Goal: Transaction & Acquisition: Book appointment/travel/reservation

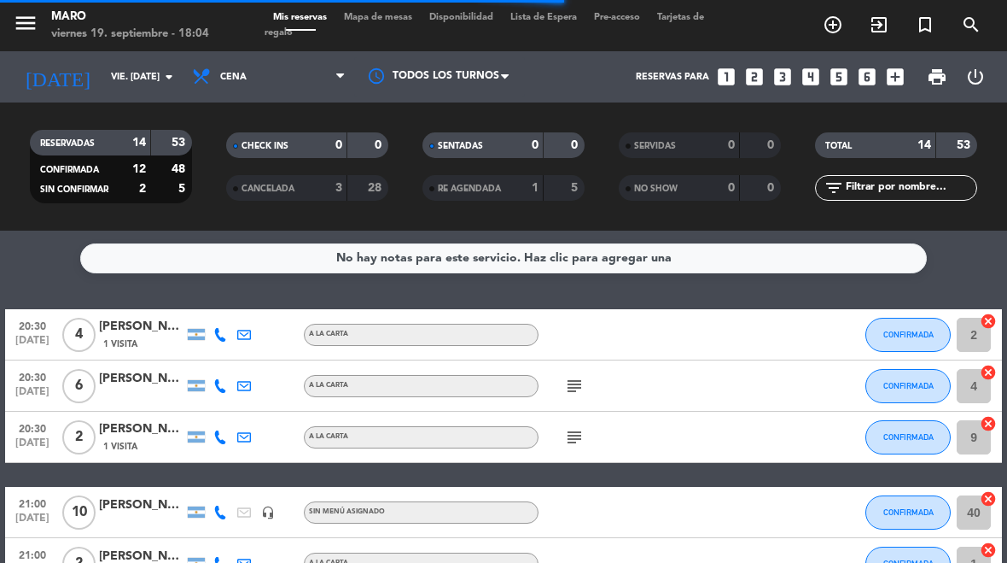
select select "es"
select select "dinner"
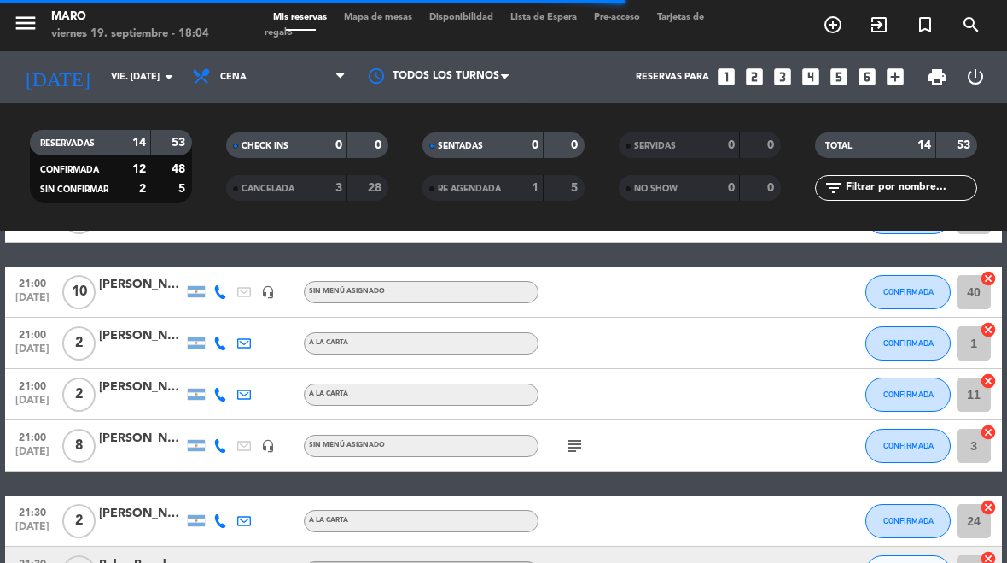
select select "dinner"
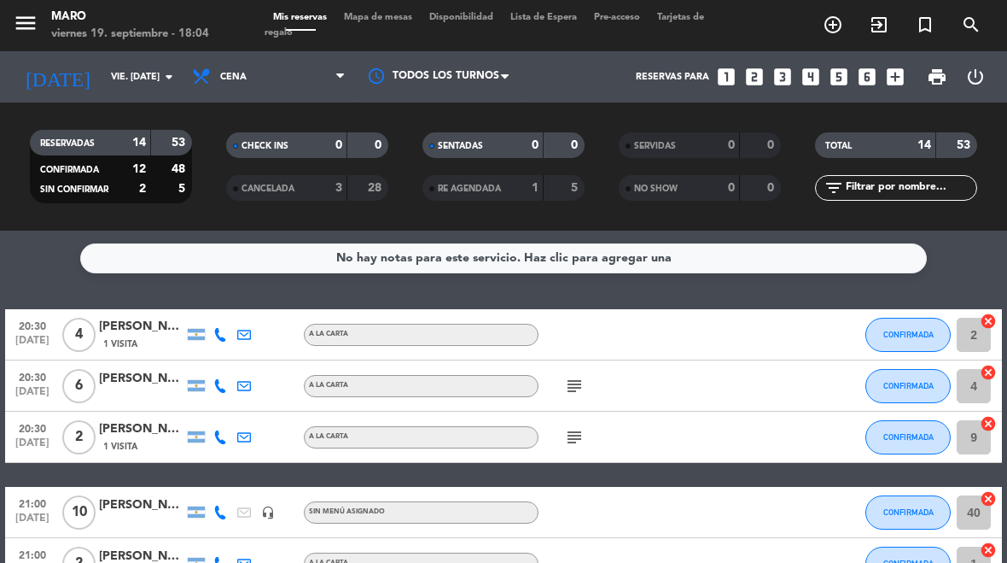
click at [750, 77] on icon "looks_two" at bounding box center [755, 77] width 22 height 22
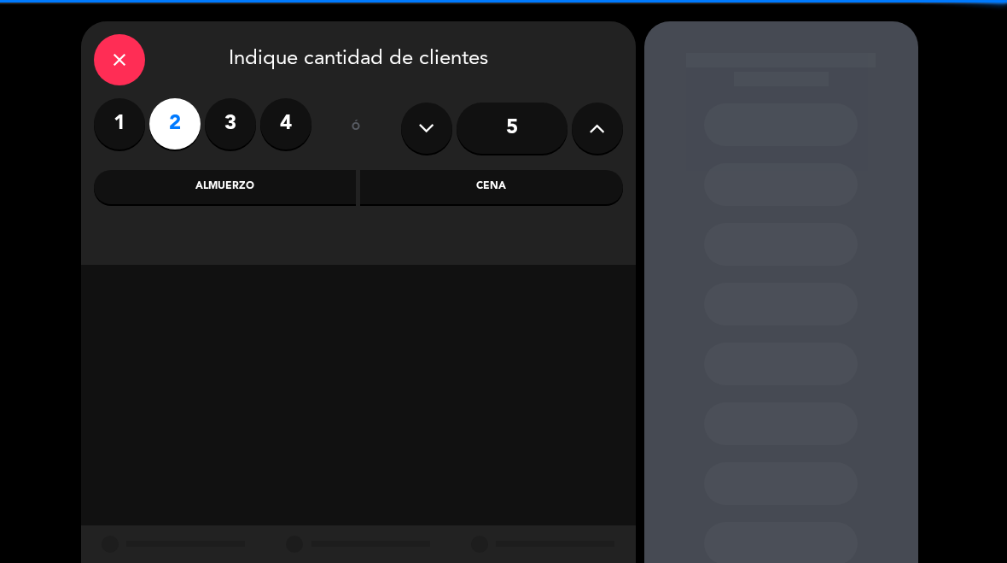
scroll to position [68, 0]
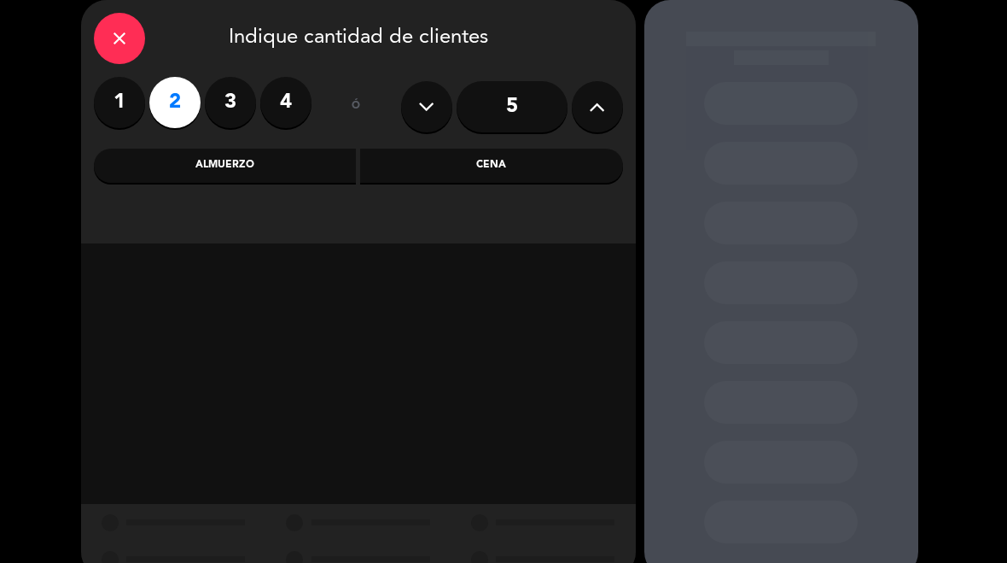
click at [524, 163] on div "Cena" at bounding box center [491, 166] width 263 height 34
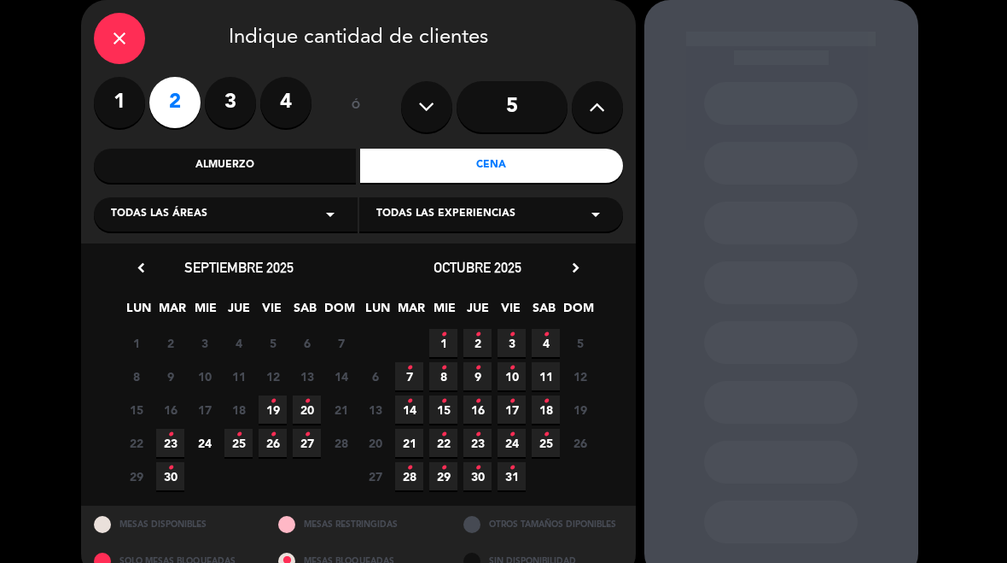
click at [307, 406] on icon "•" at bounding box center [307, 401] width 6 height 27
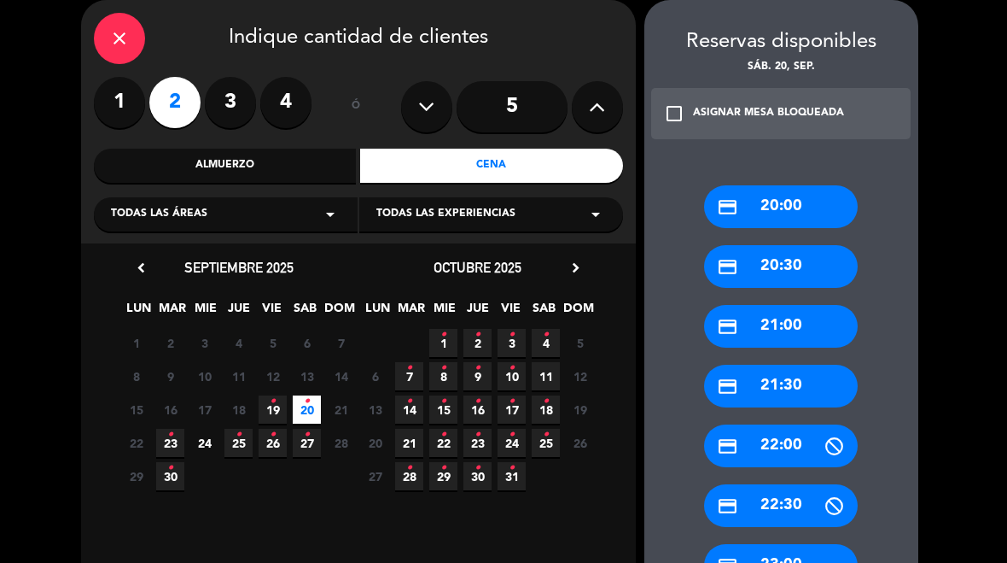
scroll to position [91, 0]
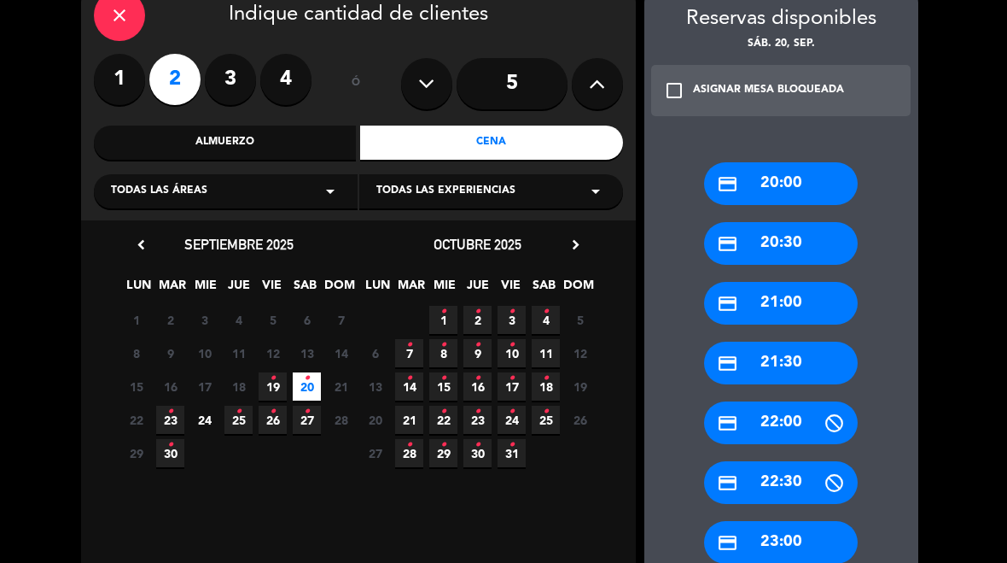
click at [821, 307] on div "credit_card 21:00" at bounding box center [781, 303] width 154 height 43
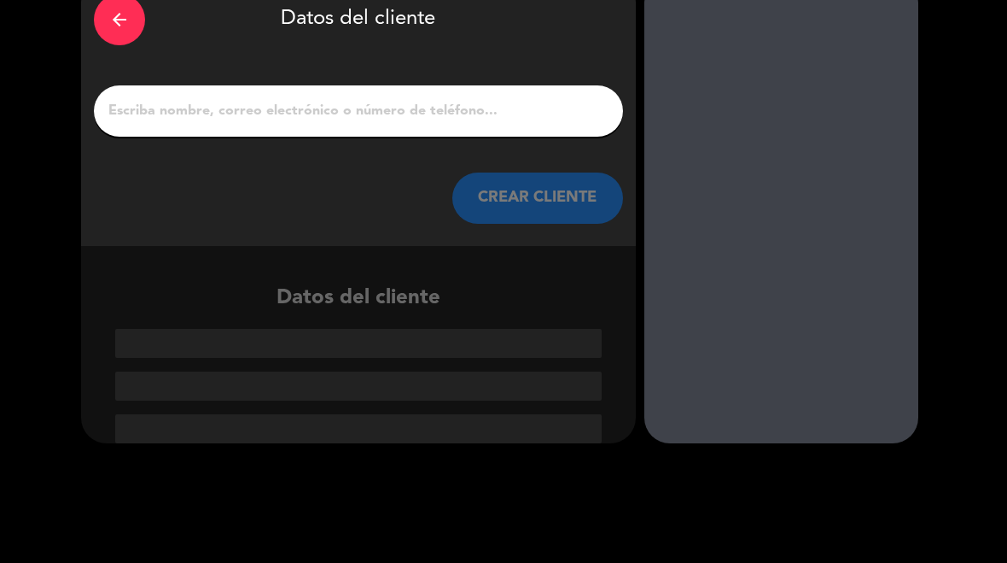
click at [508, 116] on input "1" at bounding box center [359, 111] width 504 height 24
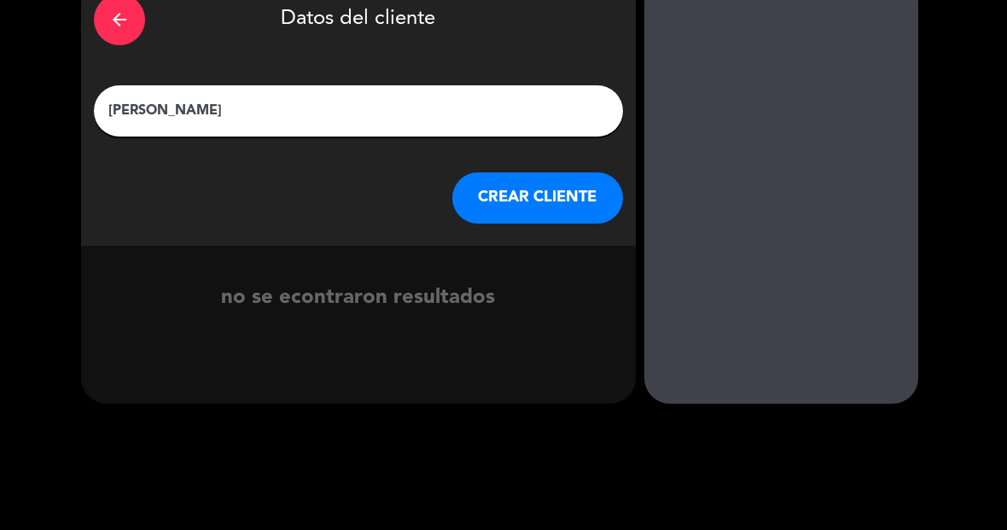
type input "[PERSON_NAME]"
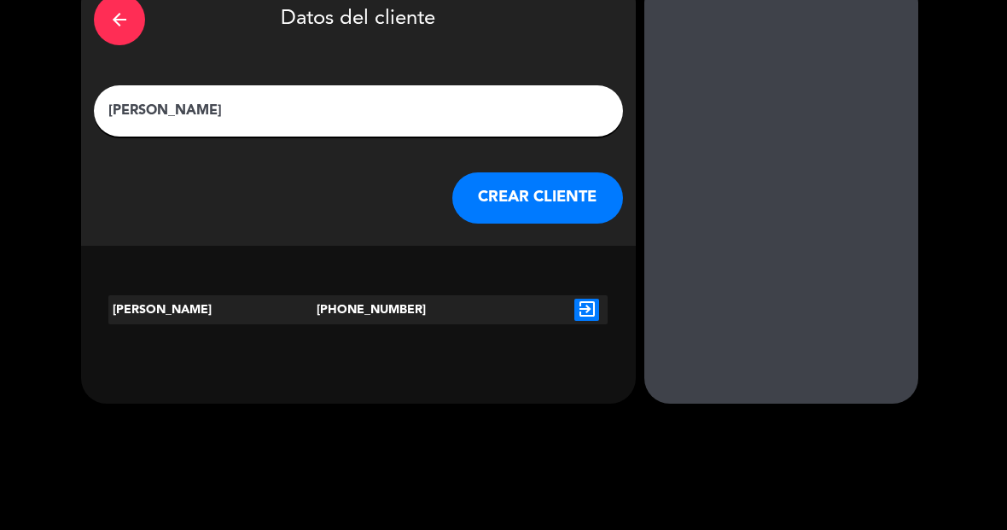
click at [583, 305] on icon "exit_to_app" at bounding box center [587, 310] width 25 height 22
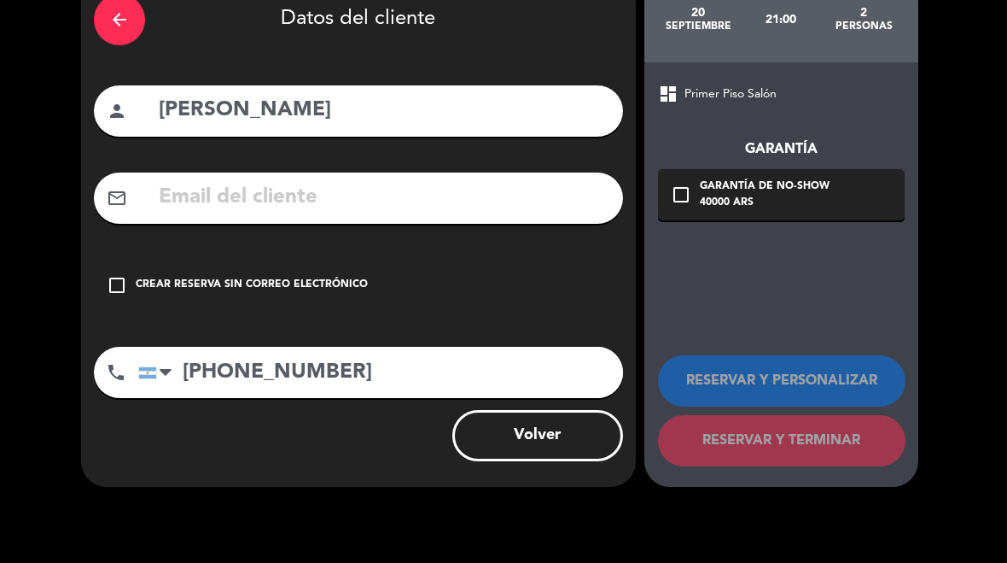
click at [124, 288] on icon "check_box_outline_blank" at bounding box center [117, 285] width 20 height 20
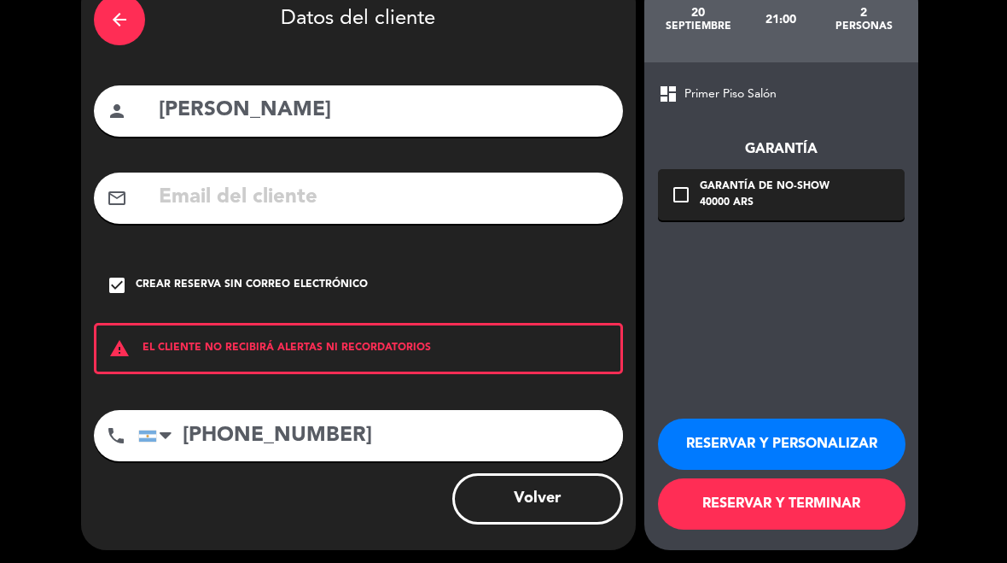
click at [844, 445] on button "RESERVAR Y PERSONALIZAR" at bounding box center [782, 443] width 248 height 51
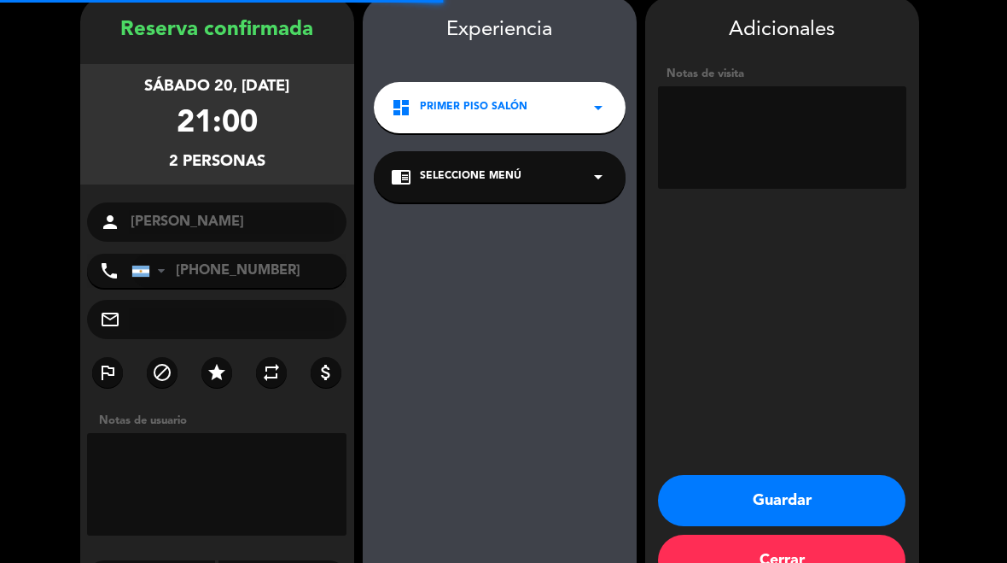
scroll to position [68, 0]
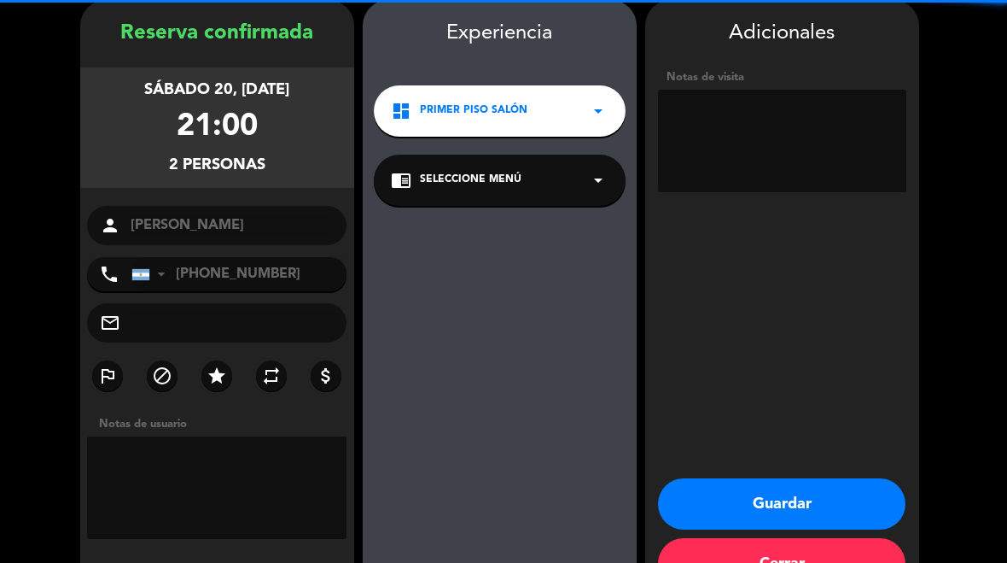
click at [833, 147] on textarea at bounding box center [782, 141] width 248 height 102
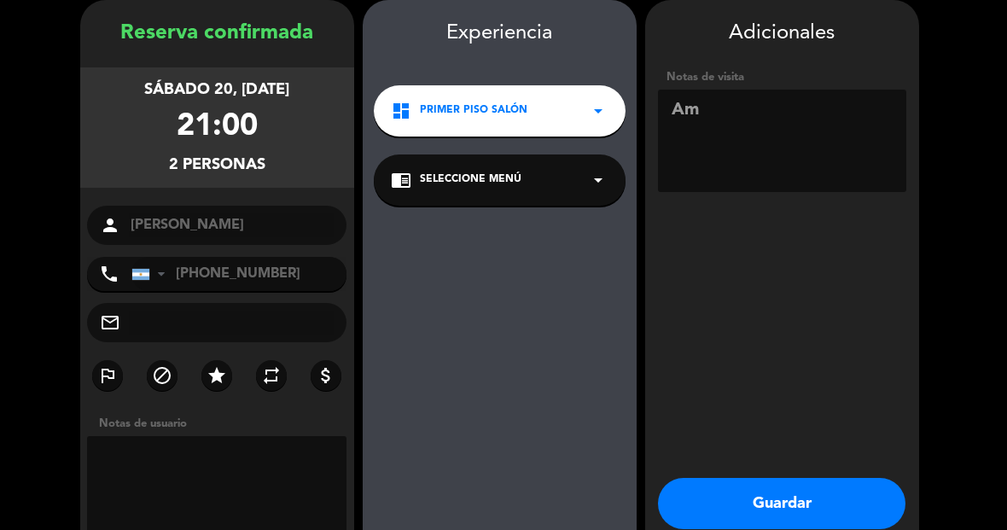
type textarea "A"
type textarea "Abajo, reserva x wpp"
click at [803, 508] on button "Guardar" at bounding box center [782, 503] width 248 height 51
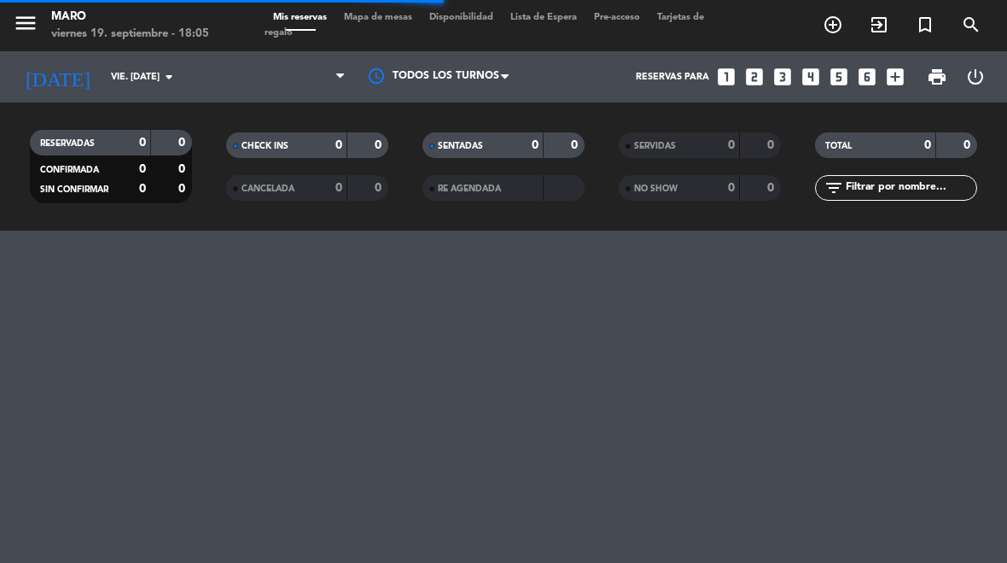
select select "dinner"
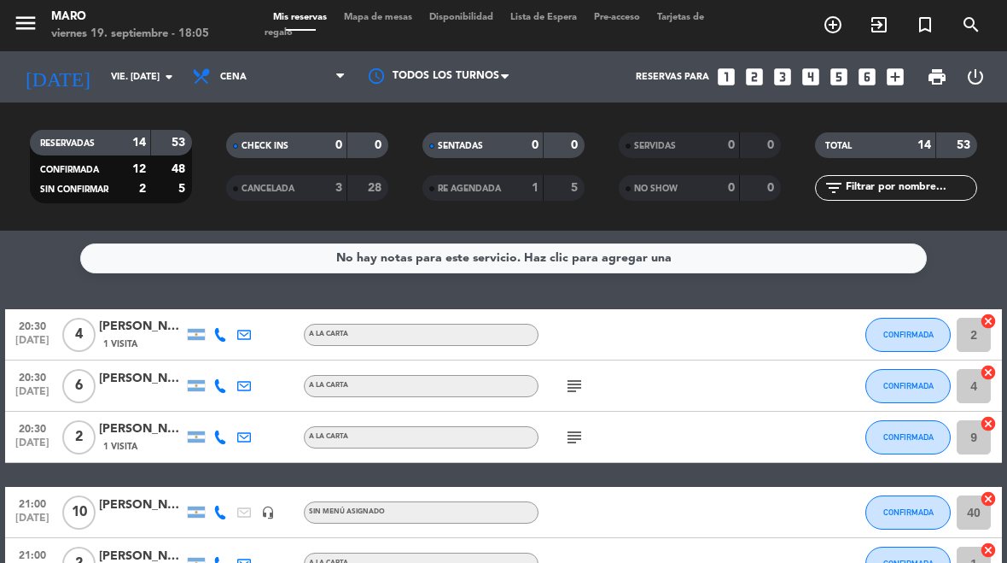
scroll to position [37, 0]
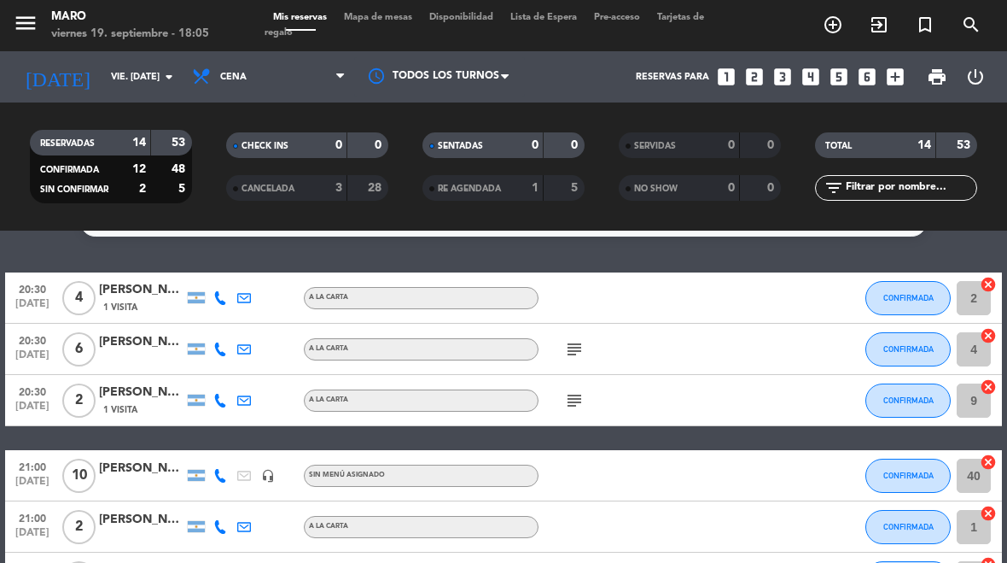
click at [136, 64] on input "vie. [DATE]" at bounding box center [165, 77] width 126 height 28
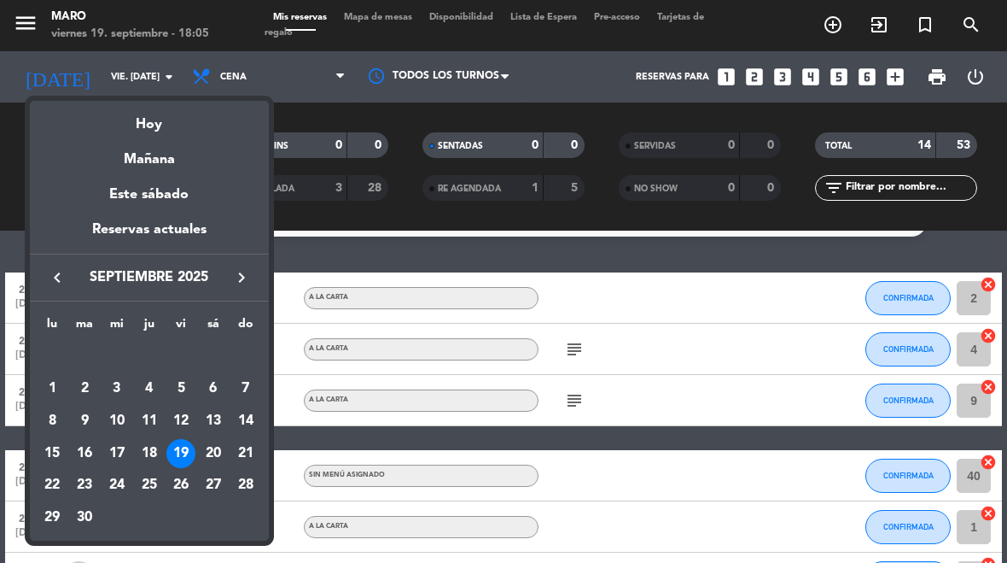
click at [224, 446] on div "20" at bounding box center [213, 453] width 29 height 29
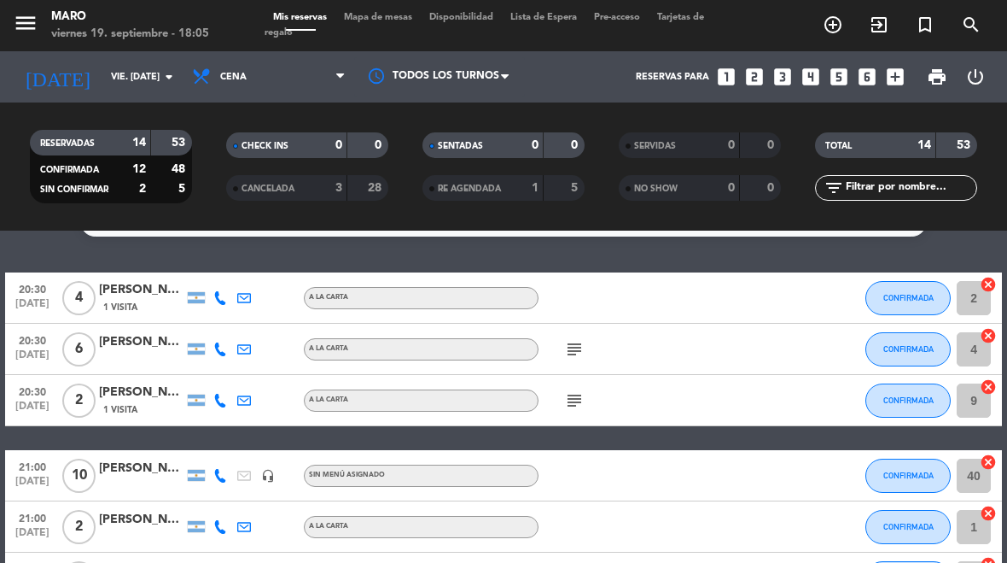
type input "sáb. [DATE]"
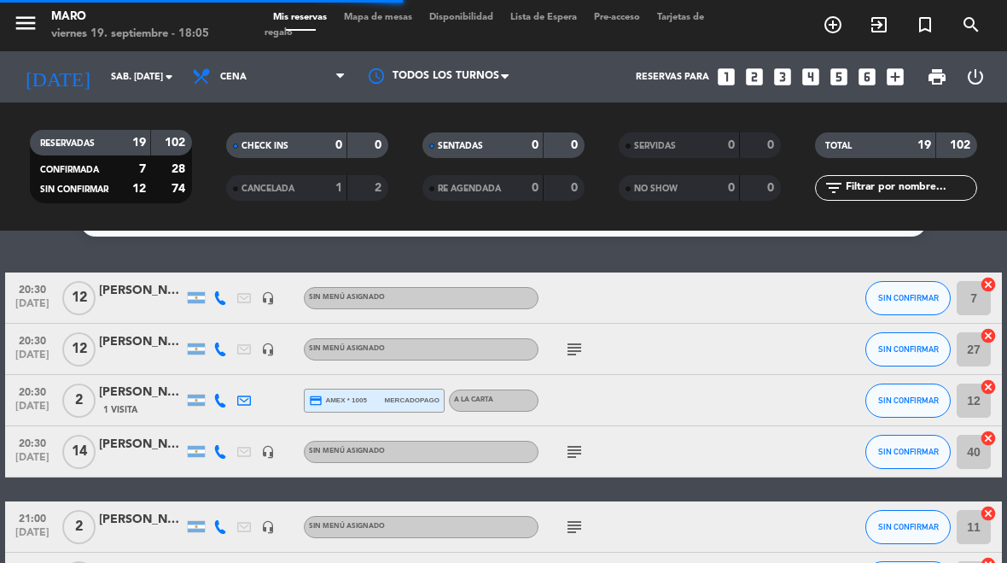
select select "dinner"
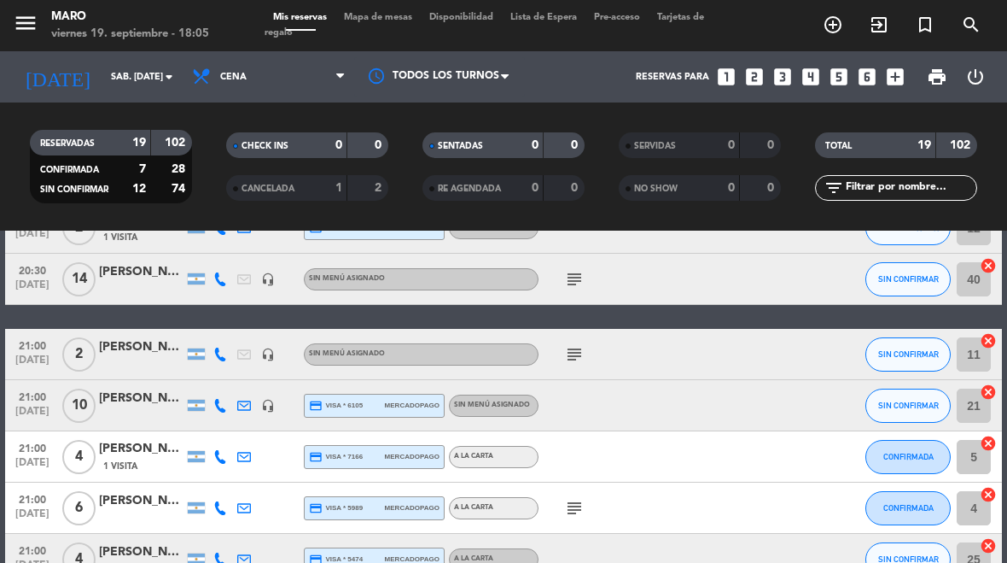
scroll to position [216, 0]
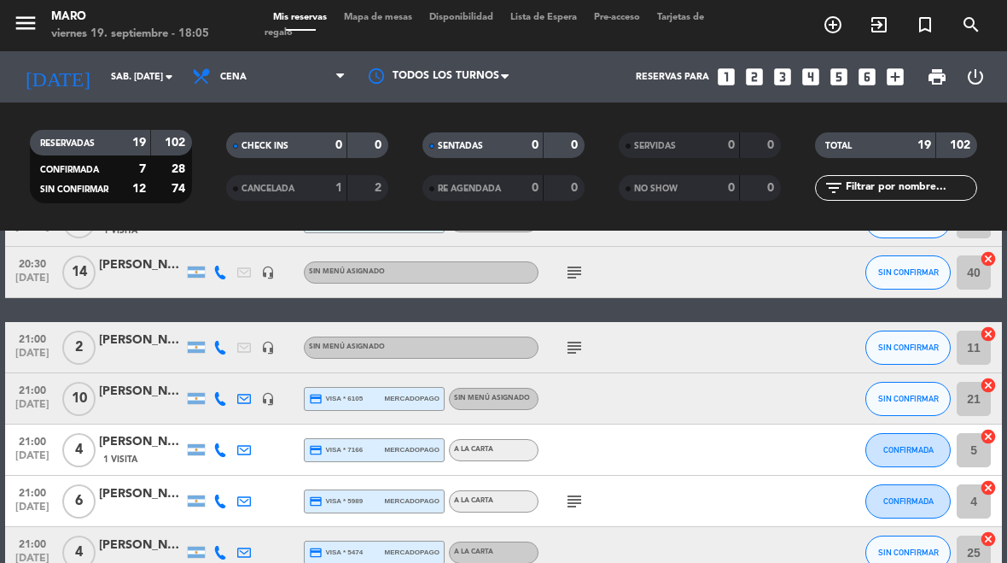
click at [571, 346] on icon "subject" at bounding box center [574, 347] width 20 height 20
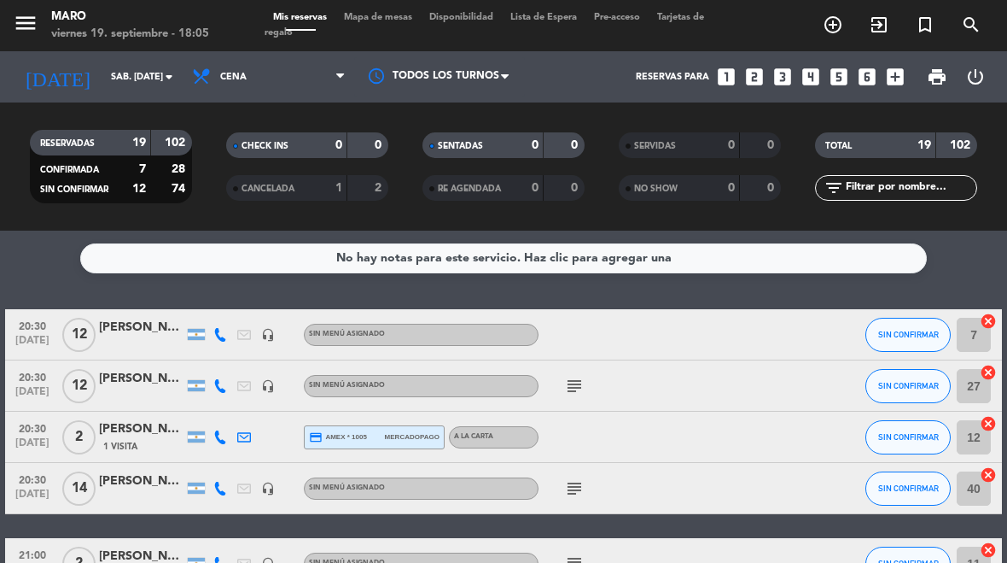
scroll to position [0, 0]
